Goal: Information Seeking & Learning: Learn about a topic

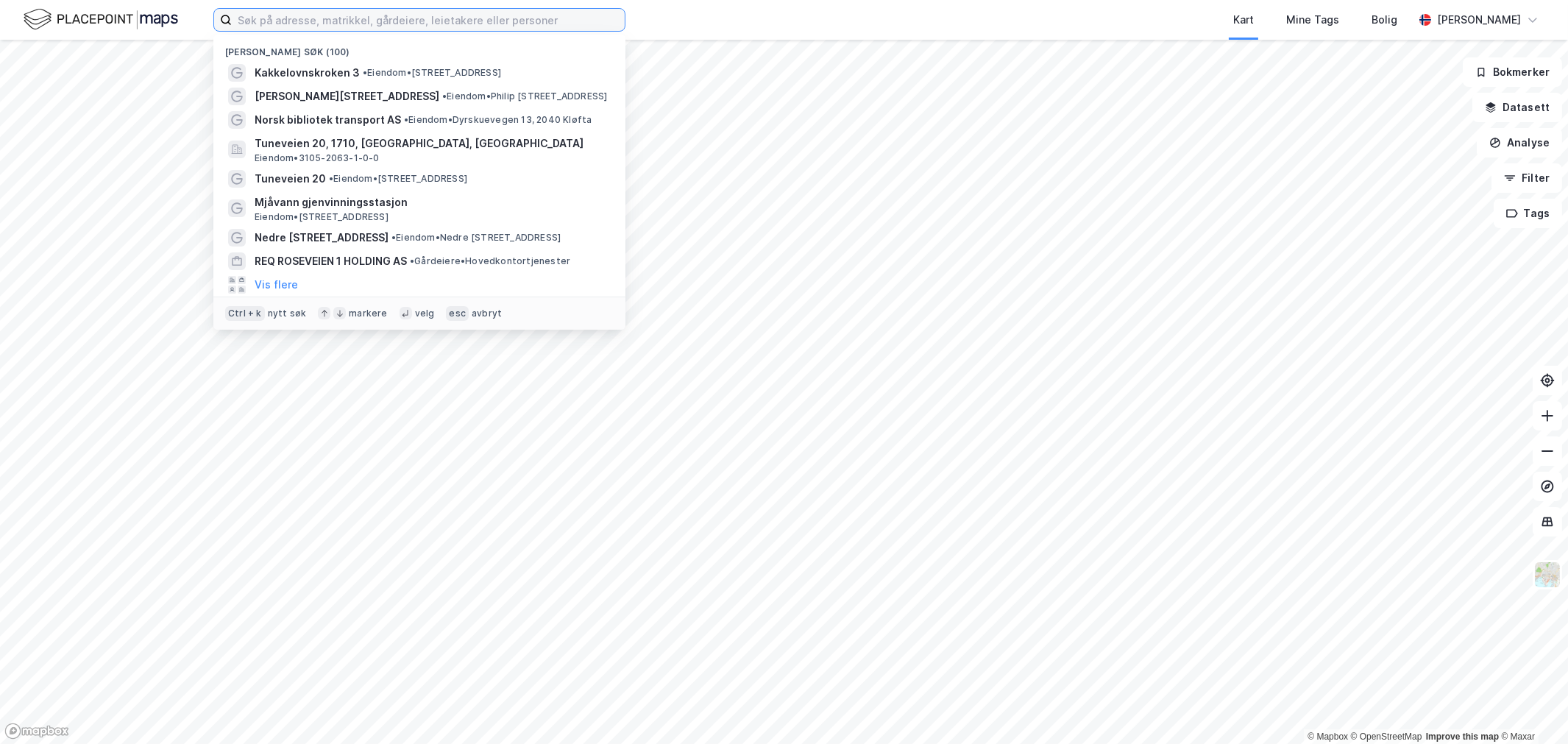
paste input "E6 Eiendom AS"
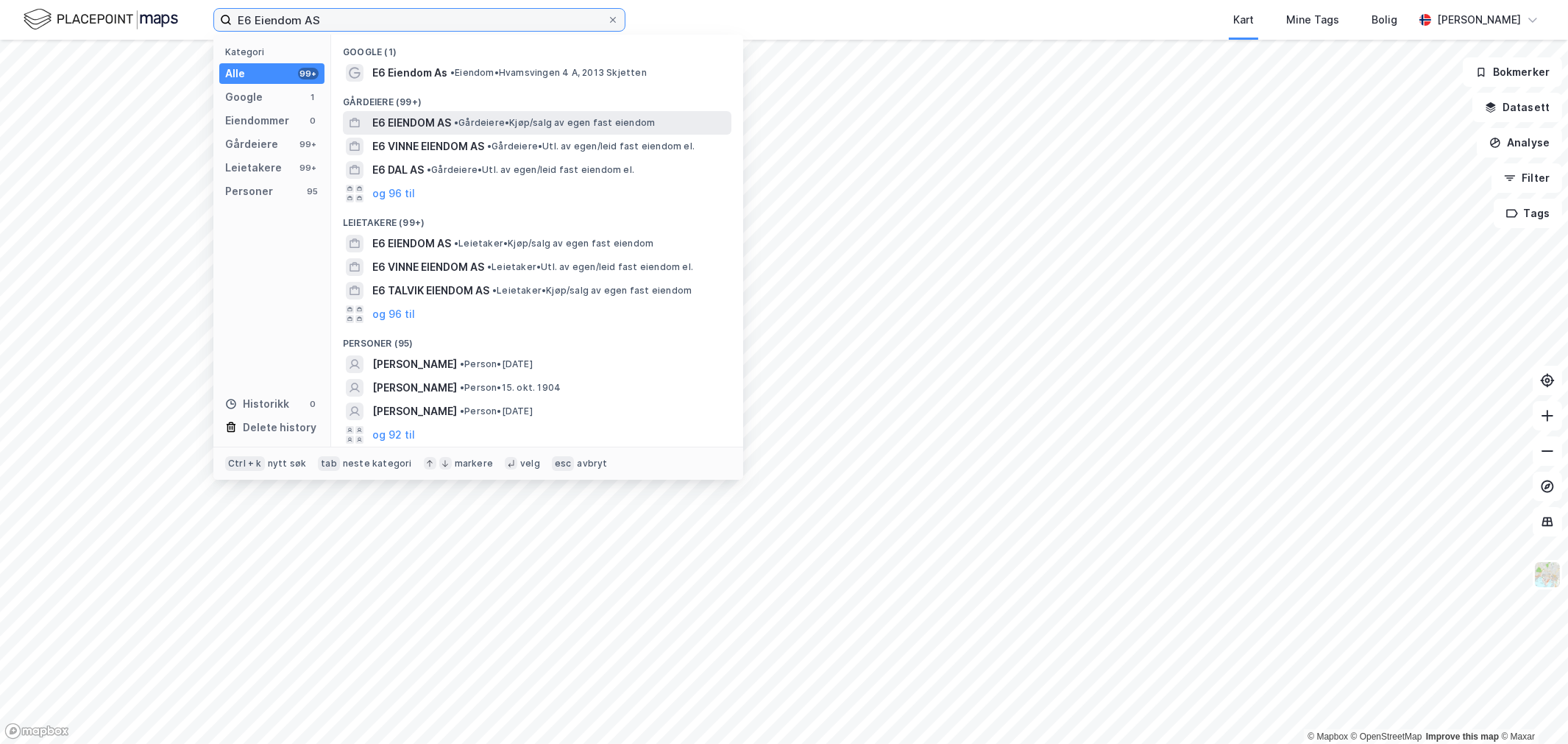
type input "E6 Eiendom AS"
click at [407, 116] on span "E6 EIENDOM AS" at bounding box center [412, 122] width 79 height 17
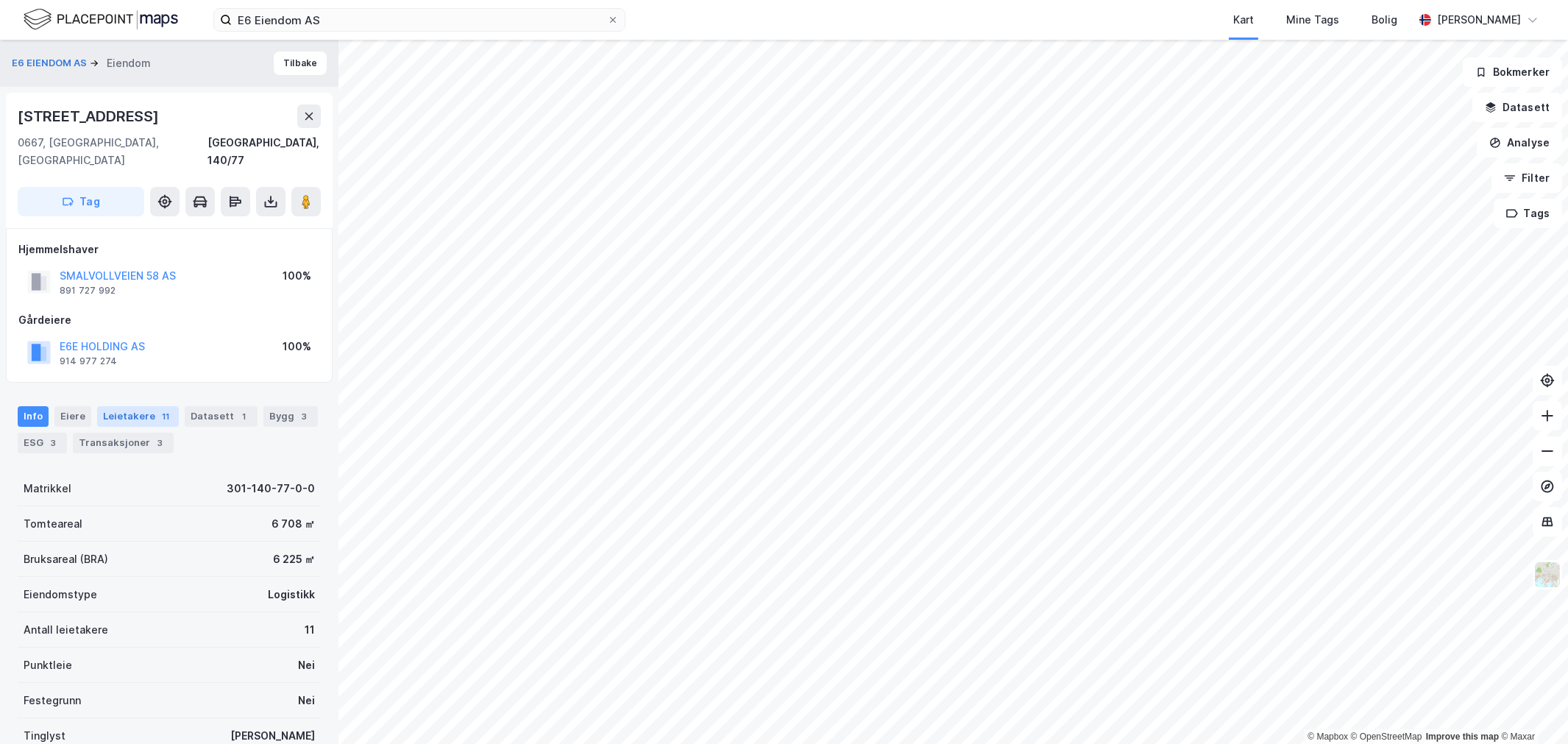
click at [141, 407] on div "Leietakere 11" at bounding box center [138, 417] width 82 height 21
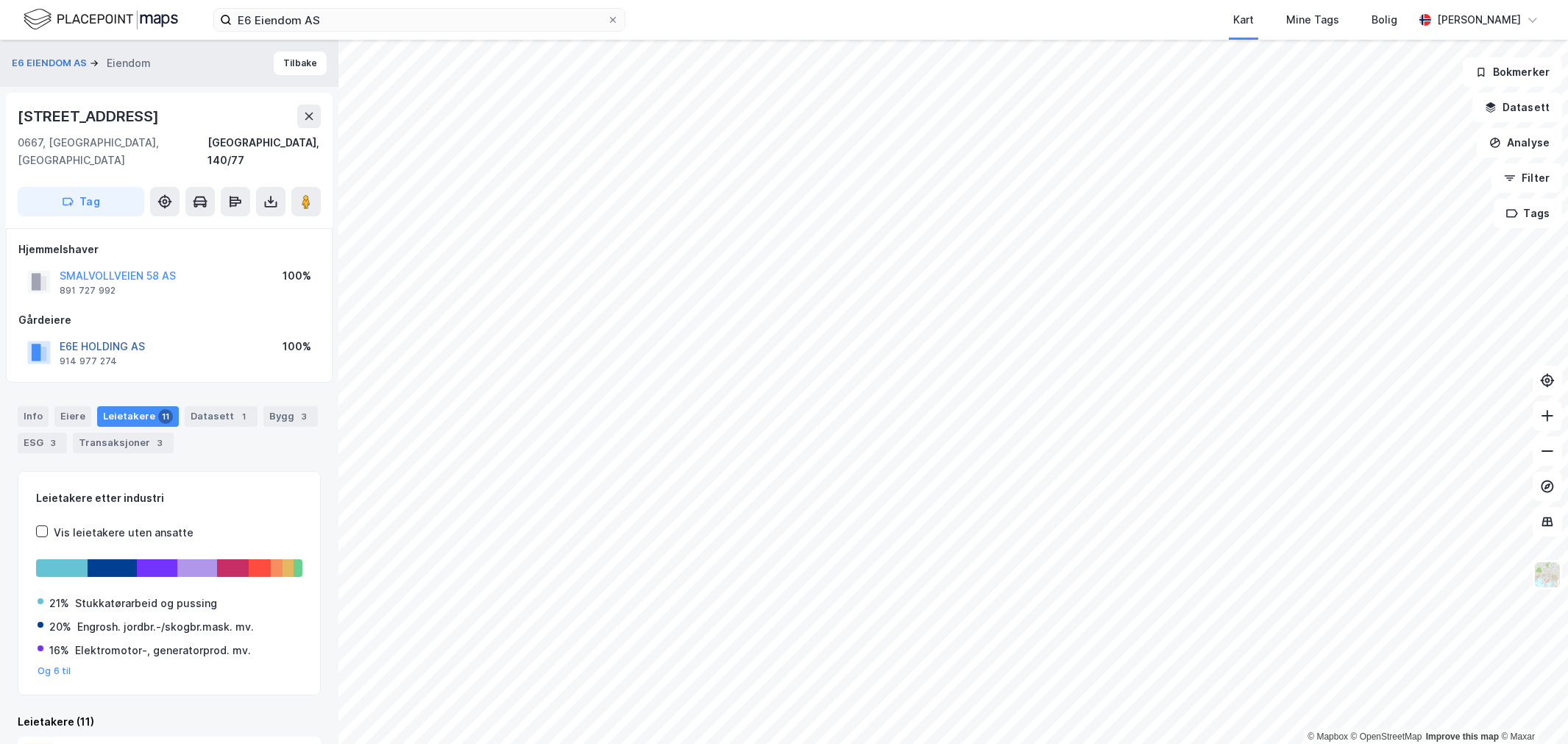
click at [0, 0] on button "E6E HOLDING AS" at bounding box center [0, 0] width 0 height 0
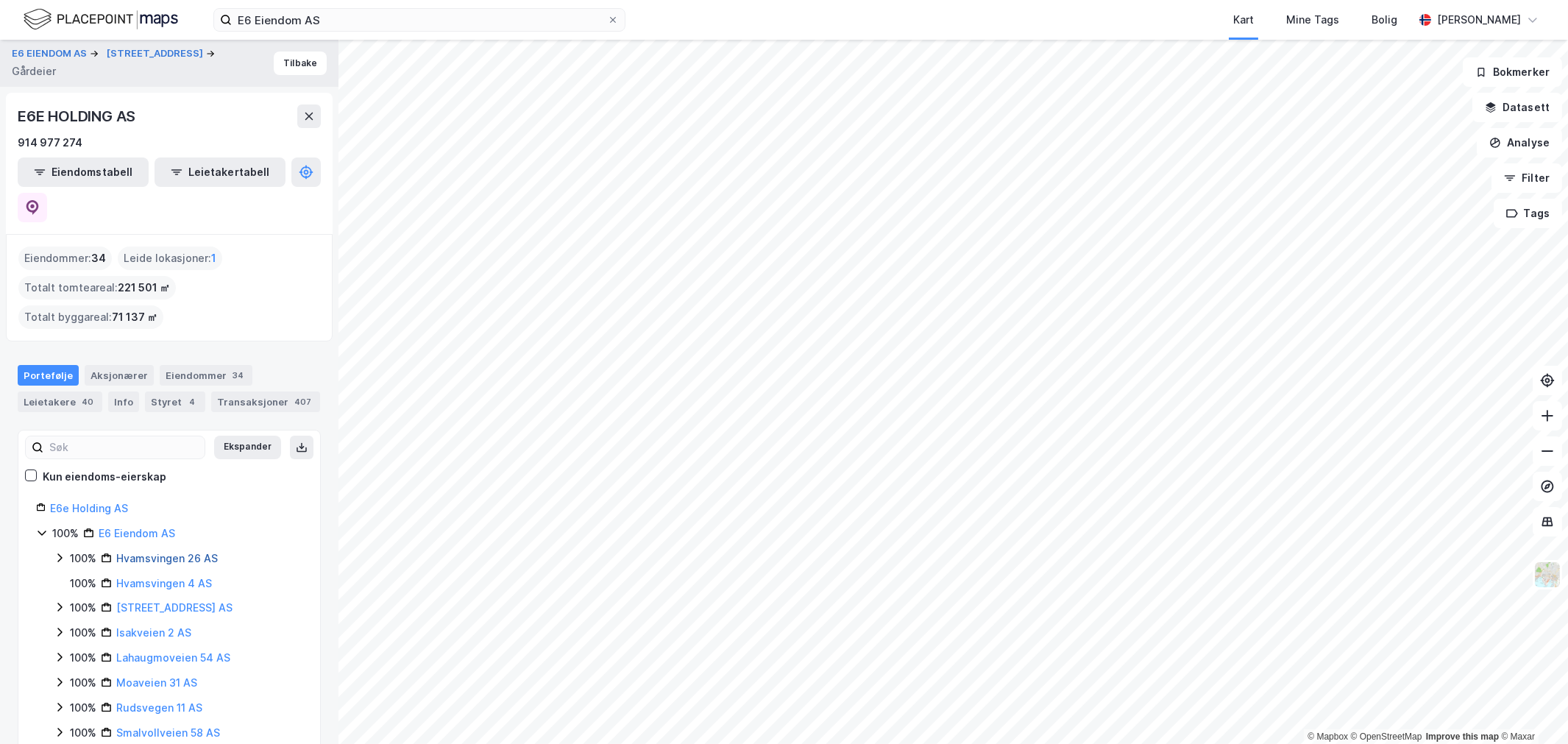
click at [150, 552] on link "Hvamsvingen 26 AS" at bounding box center [167, 558] width 102 height 12
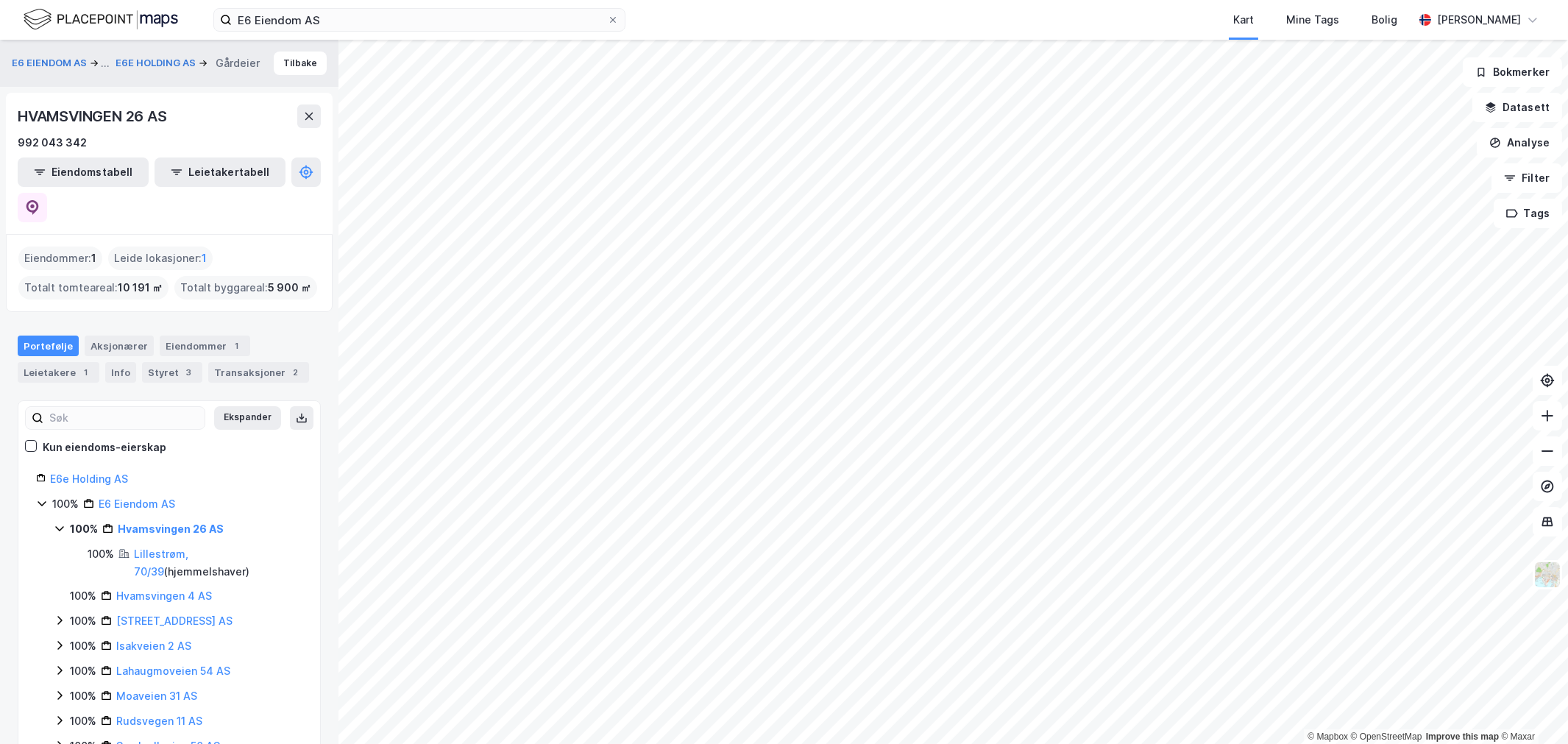
click at [79, 349] on div "Portefølje Aksjonærer Eiendommer 1 Leietakere 1 Info Styret 3 Transaksjoner 2" at bounding box center [169, 352] width 339 height 70
click at [81, 365] on div "1" at bounding box center [86, 372] width 15 height 15
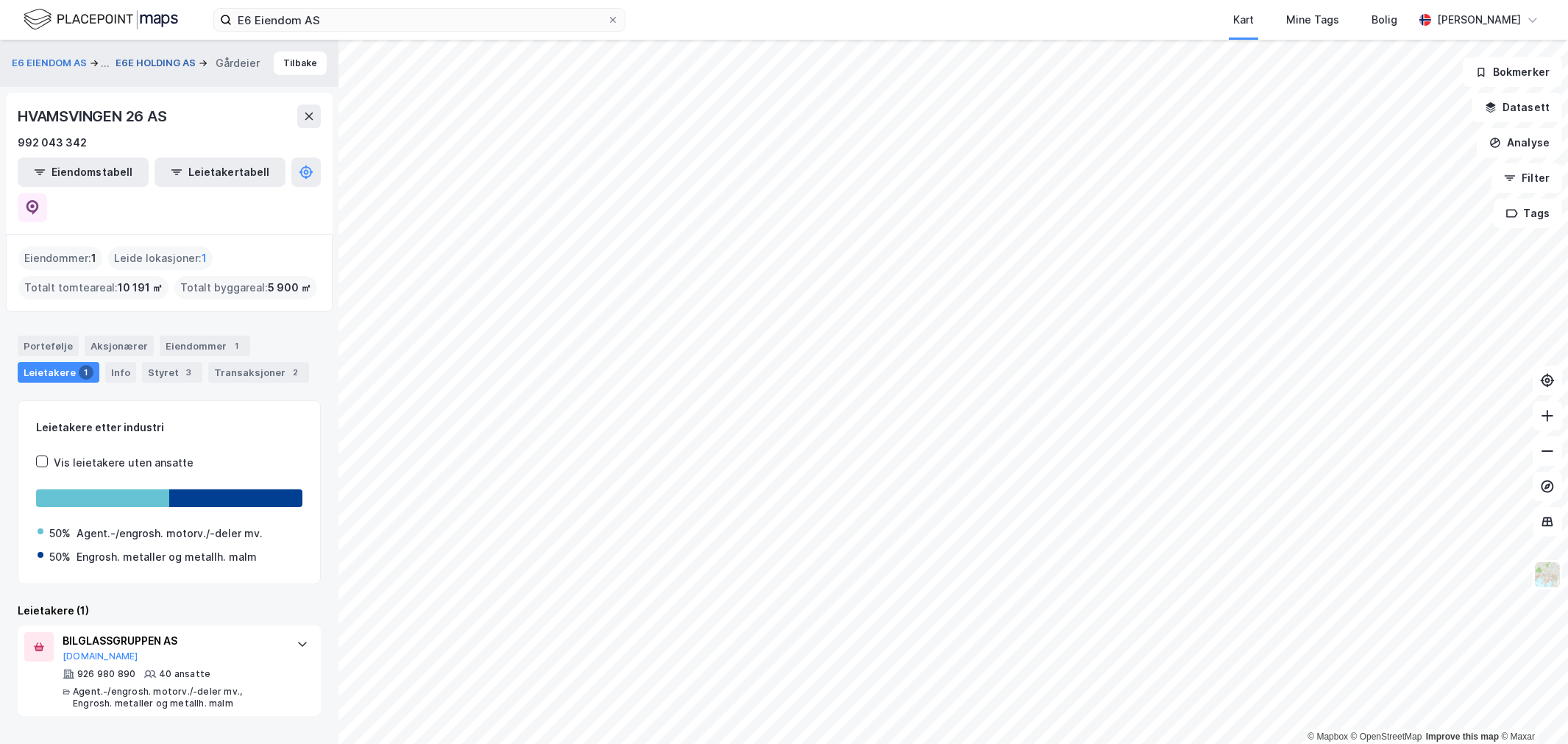
click at [167, 56] on button "E6E HOLDING AS" at bounding box center [157, 63] width 83 height 15
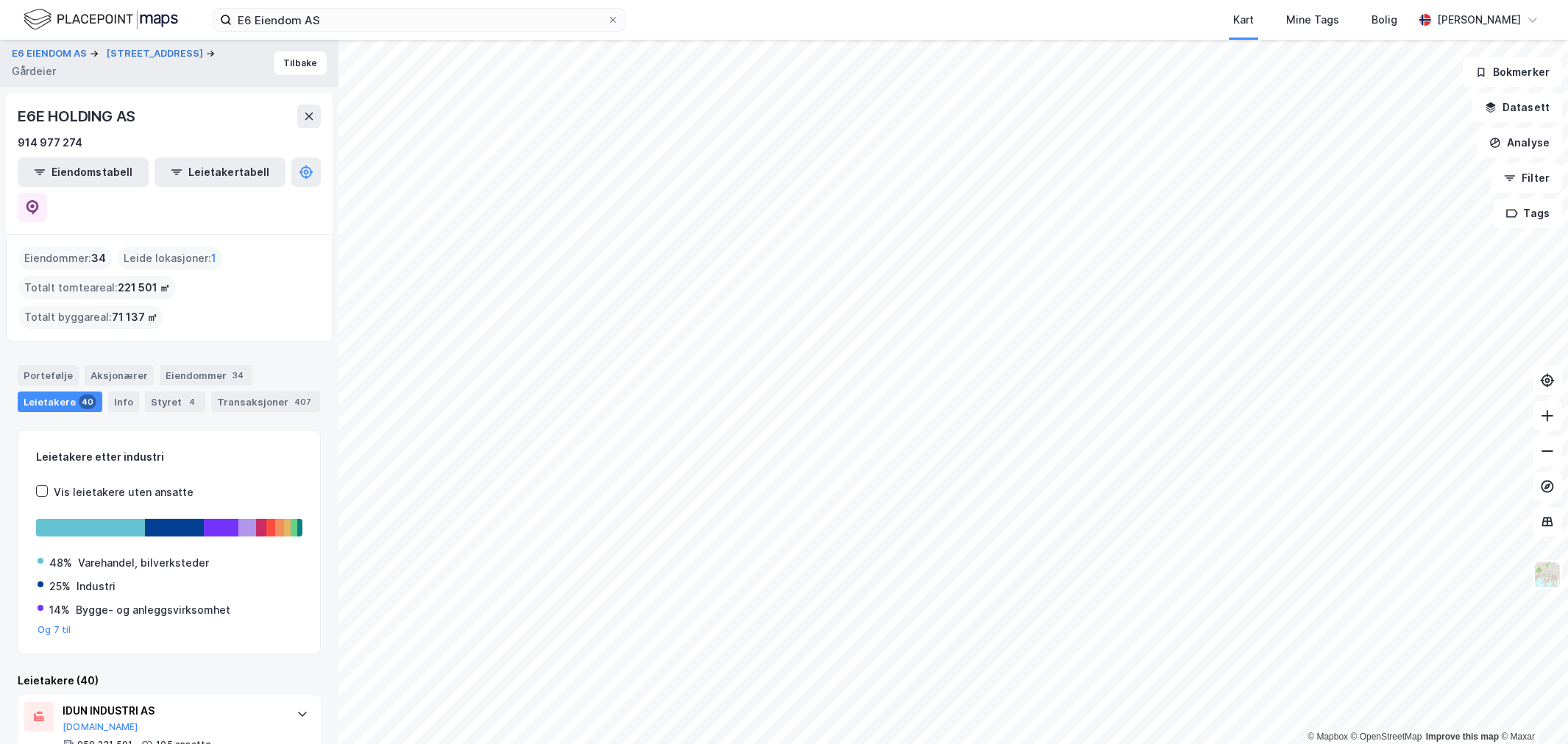
drag, startPoint x: 809, startPoint y: 783, endPoint x: 847, endPoint y: 749, distance: 51.0
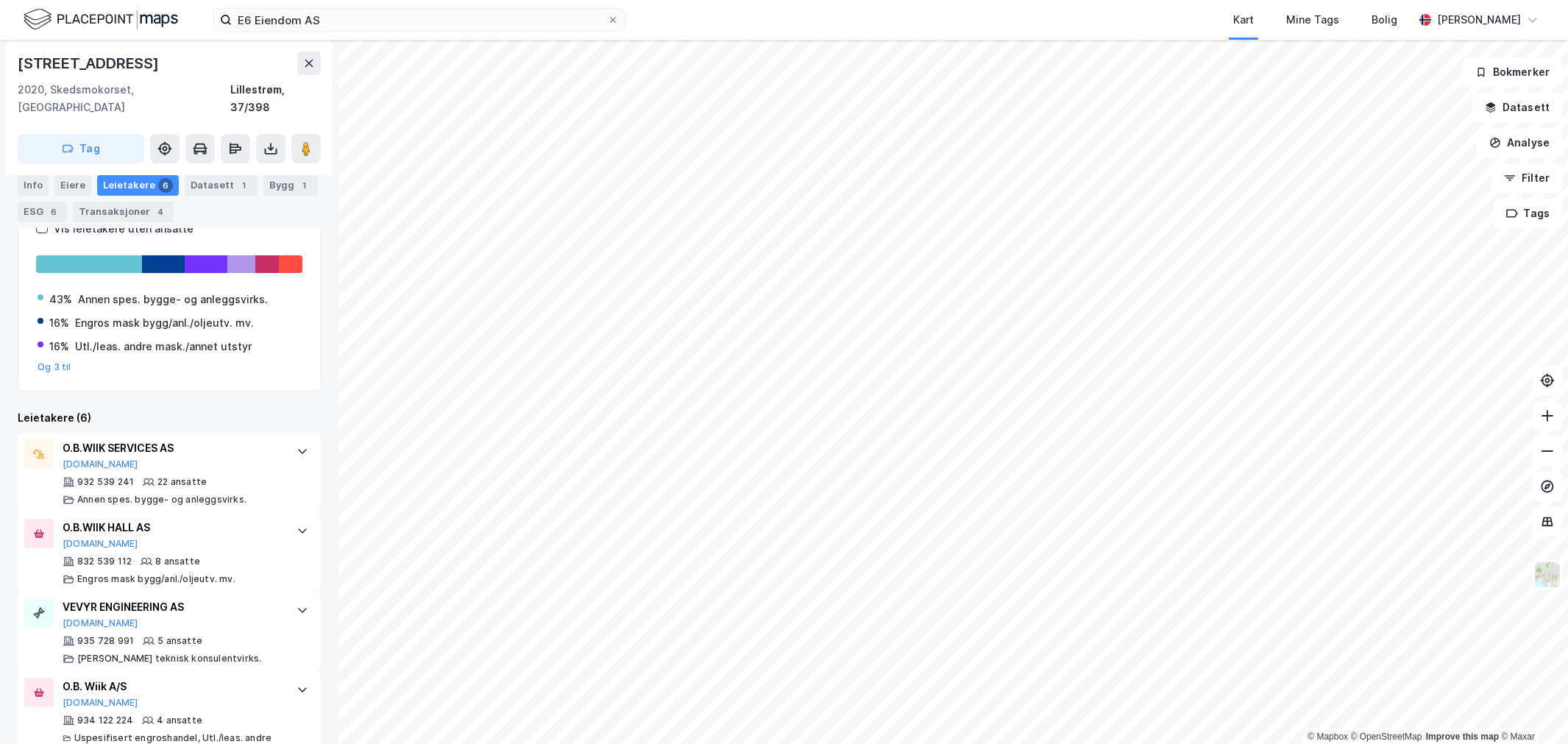
scroll to position [326, 0]
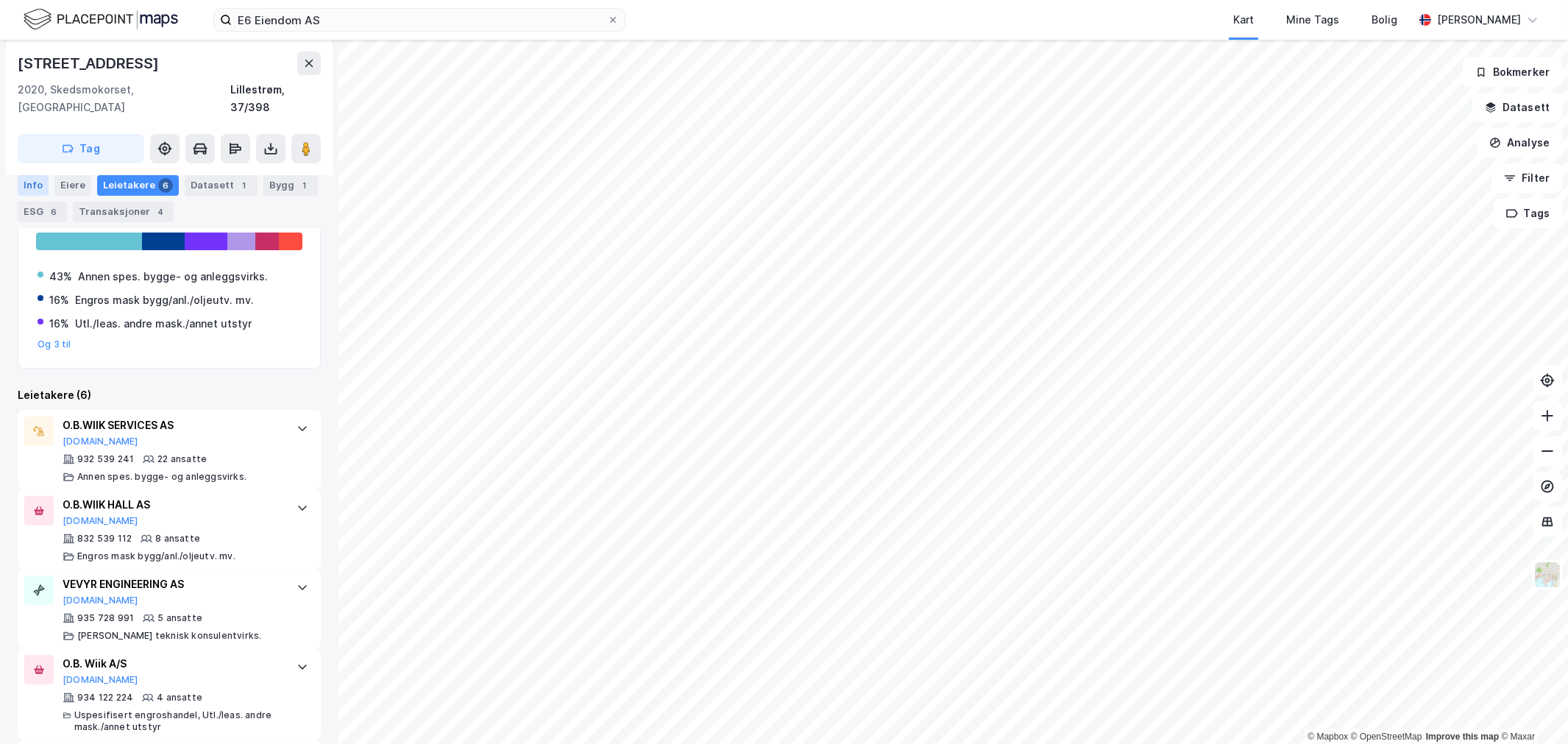
click at [31, 184] on div "Info" at bounding box center [33, 186] width 31 height 21
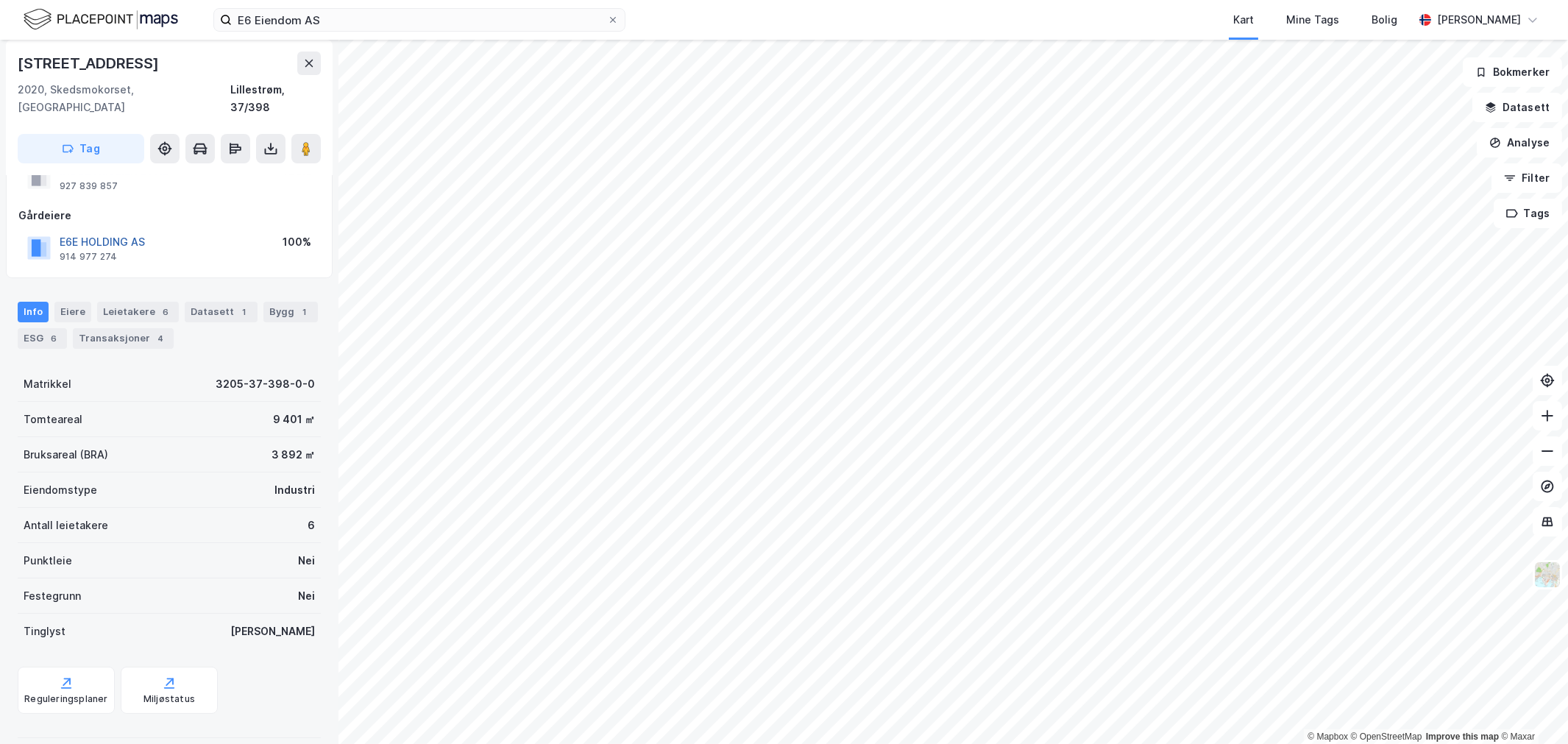
click at [0, 0] on button "E6E HOLDING AS" at bounding box center [0, 0] width 0 height 0
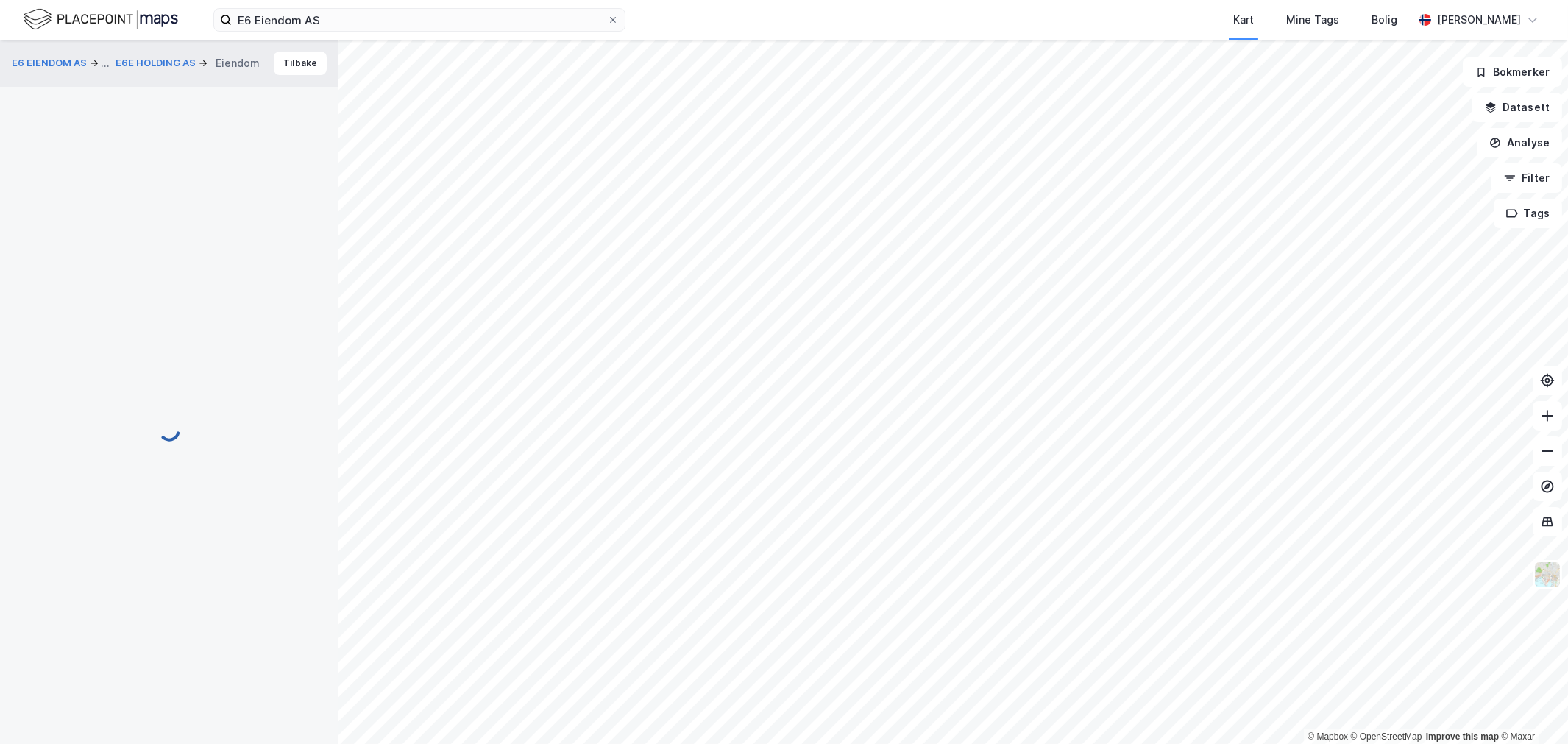
scroll to position [104, 0]
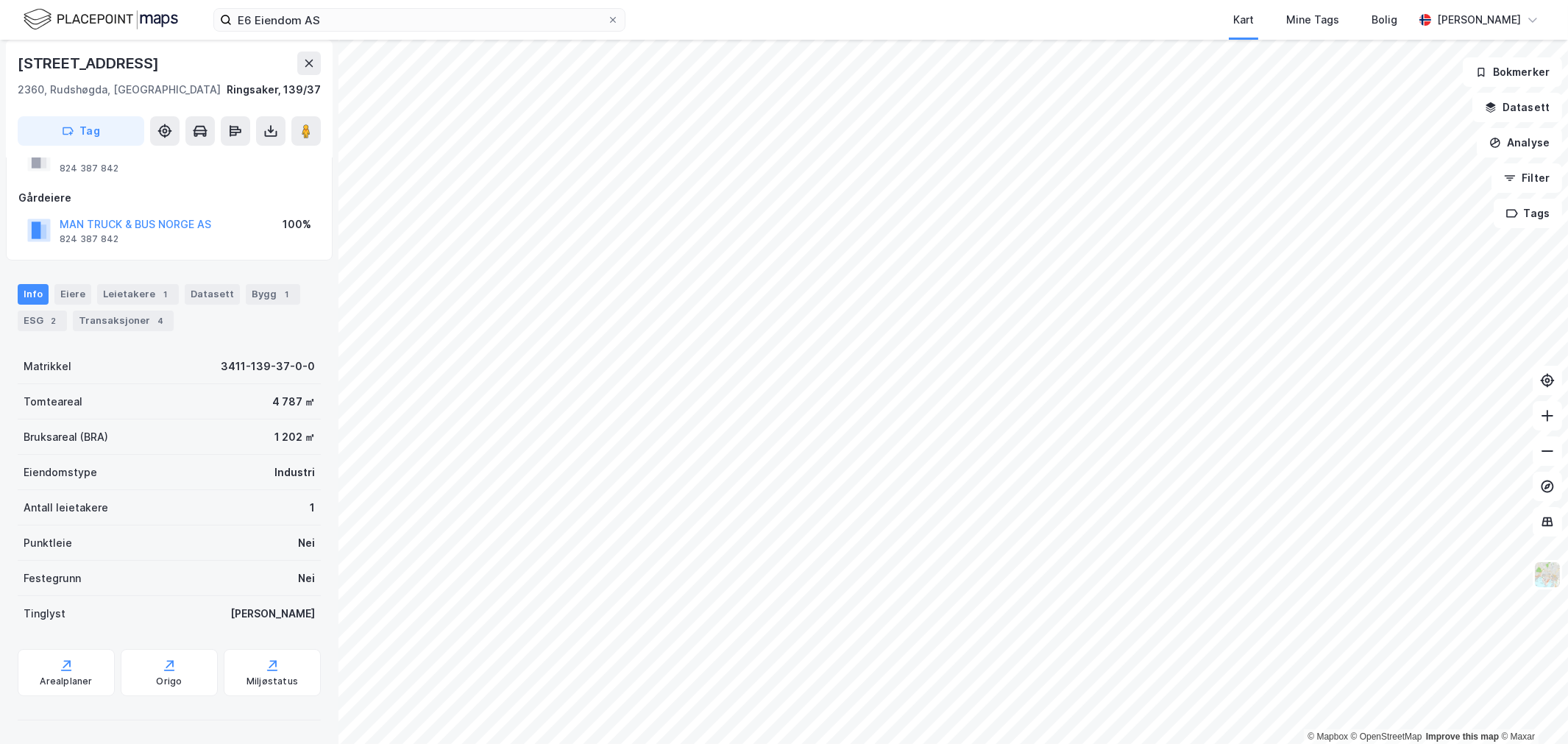
scroll to position [56, 0]
click at [158, 296] on div "1" at bounding box center [165, 294] width 15 height 15
